Goal: Task Accomplishment & Management: Use online tool/utility

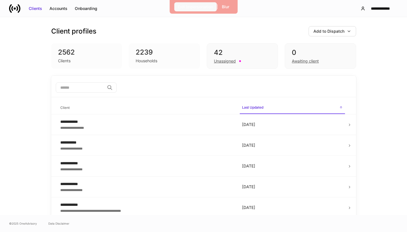
click at [206, 6] on div "Exit Impersonation" at bounding box center [195, 7] width 35 height 6
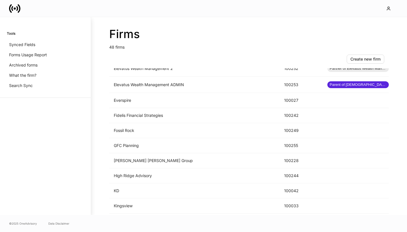
scroll to position [597, 0]
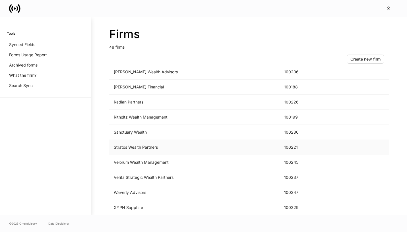
click at [157, 145] on td "Stratos Wealth Partners" at bounding box center [194, 147] width 170 height 15
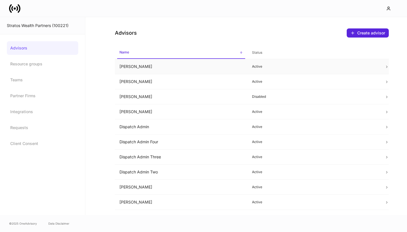
click at [168, 70] on td "Angela Ellingsworth" at bounding box center [181, 66] width 133 height 15
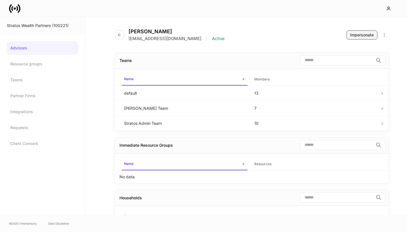
click at [351, 36] on div "Impersonate" at bounding box center [362, 35] width 24 height 6
